Goal: Task Accomplishment & Management: Manage account settings

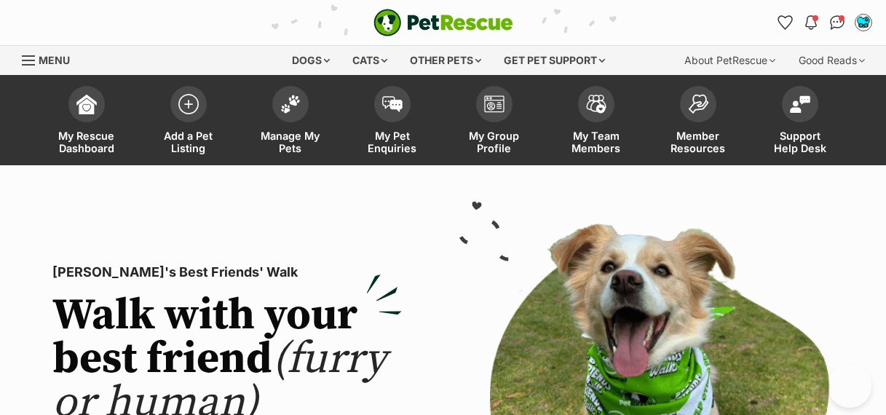
click at [279, 114] on span at bounding box center [290, 104] width 36 height 36
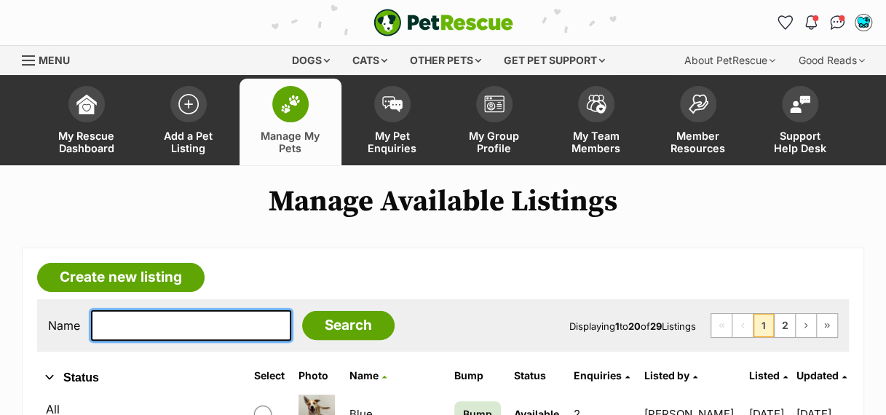
click at [196, 325] on input "text" at bounding box center [191, 325] width 200 height 31
type input "burt"
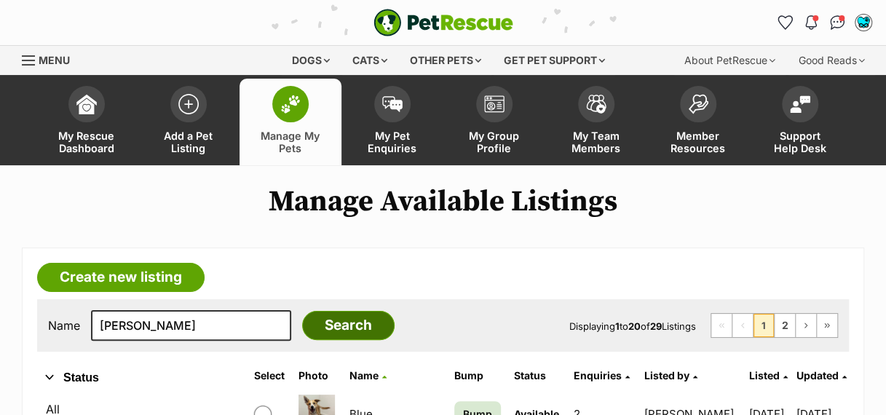
click at [309, 326] on input "Search" at bounding box center [348, 325] width 92 height 29
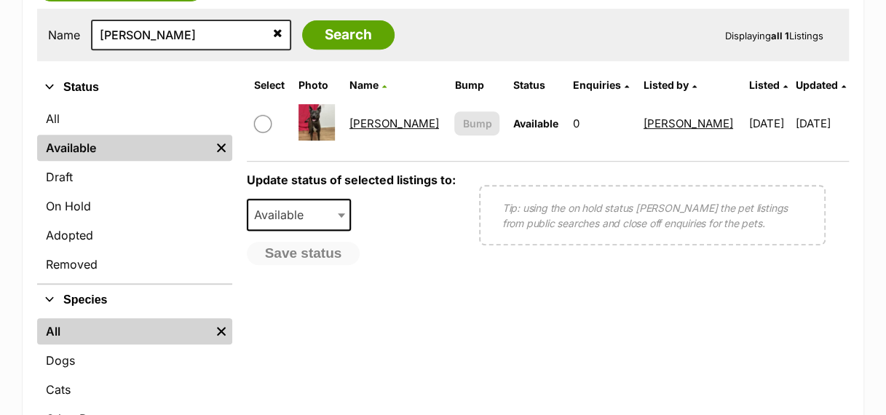
scroll to position [278, 0]
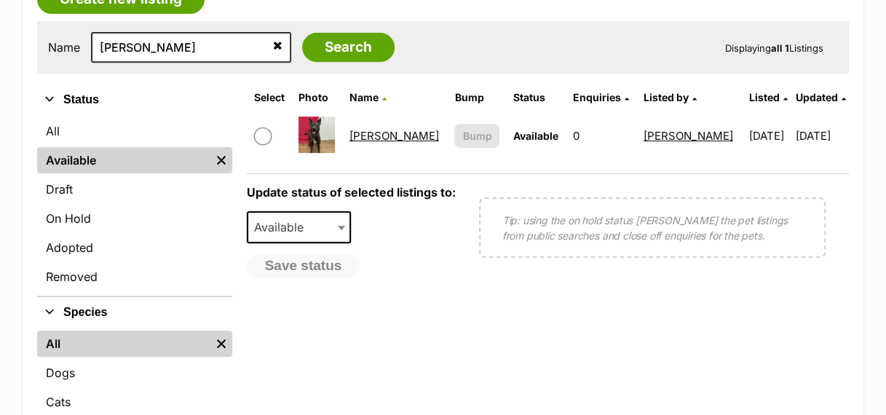
click at [369, 135] on link "[PERSON_NAME]" at bounding box center [394, 136] width 90 height 14
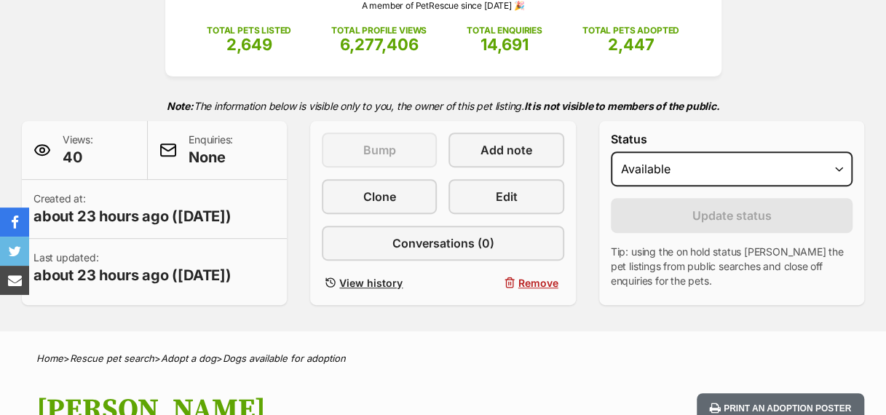
scroll to position [239, 0]
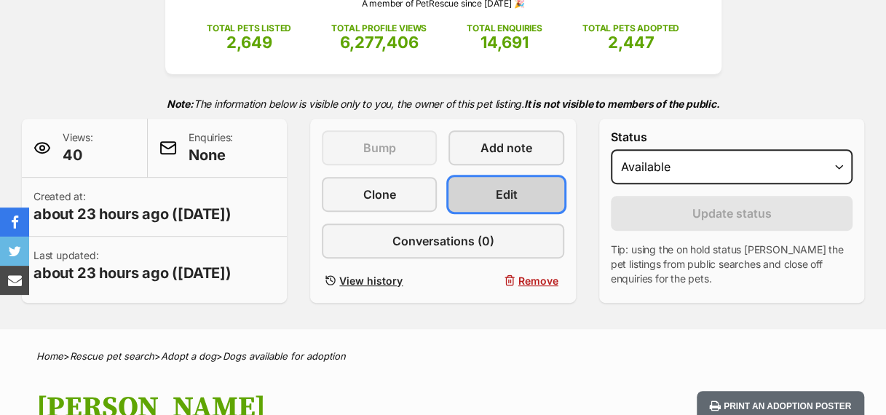
click at [531, 205] on link "Edit" at bounding box center [505, 194] width 115 height 35
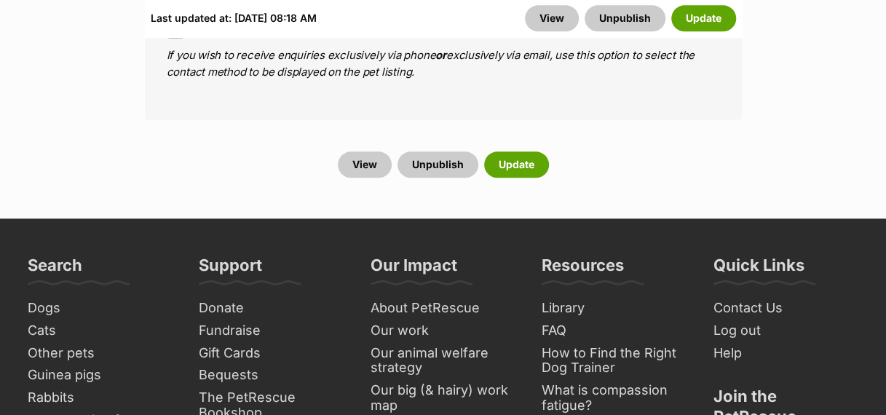
scroll to position [6000, 0]
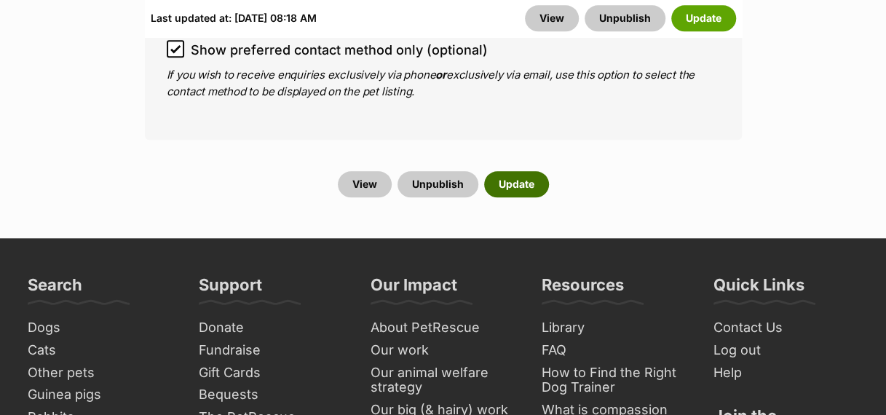
click at [540, 171] on button "Update" at bounding box center [516, 184] width 65 height 26
